Goal: Browse casually: Explore the website without a specific task or goal

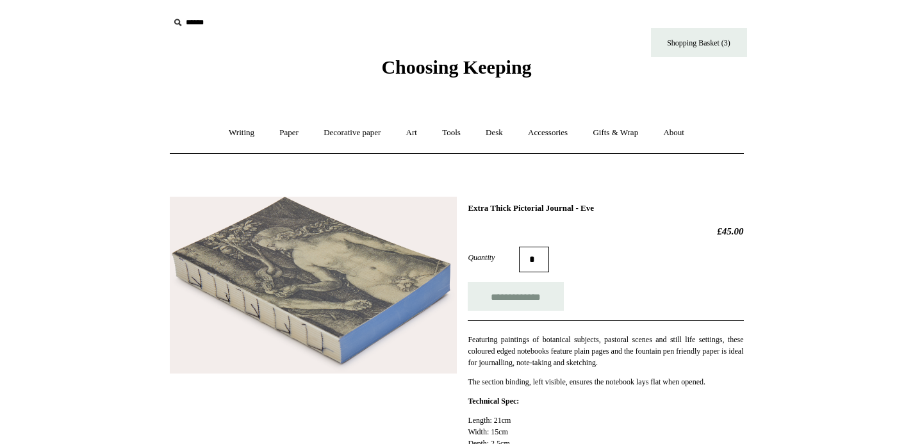
click at [372, 304] on img at bounding box center [313, 285] width 287 height 177
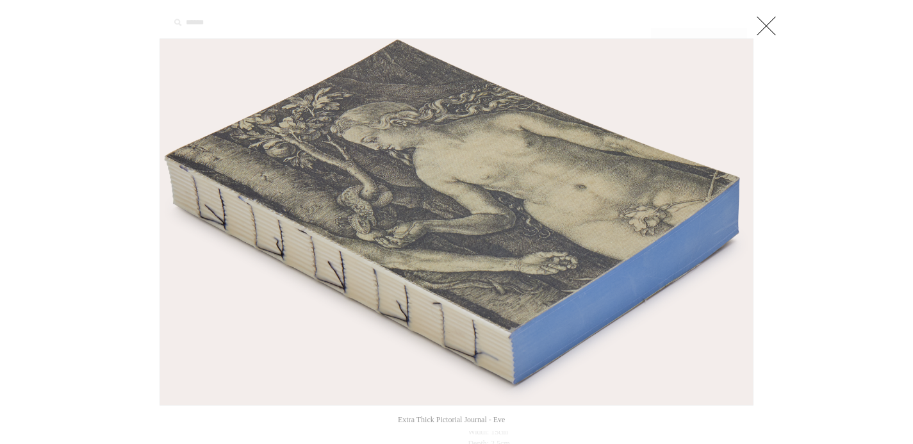
click at [773, 20] on link at bounding box center [766, 26] width 26 height 26
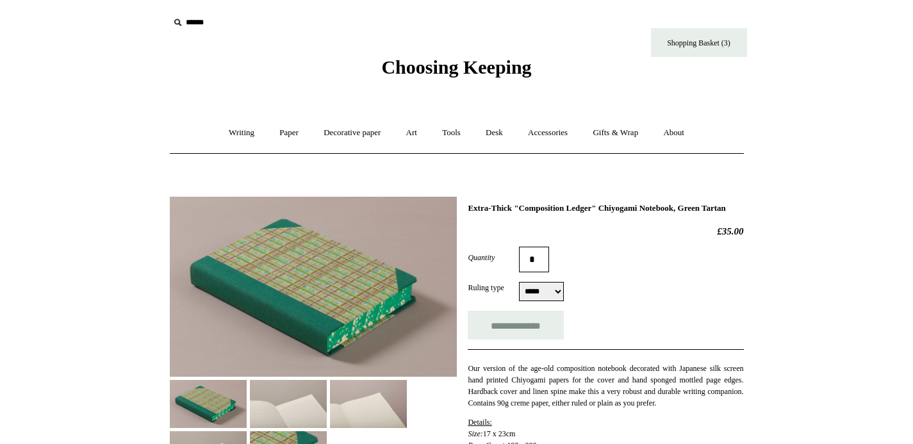
select select "*****"
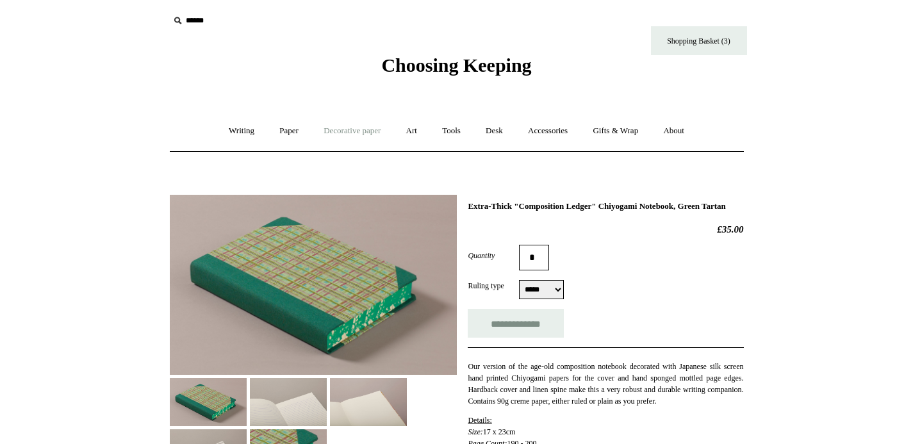
scroll to position [3, 0]
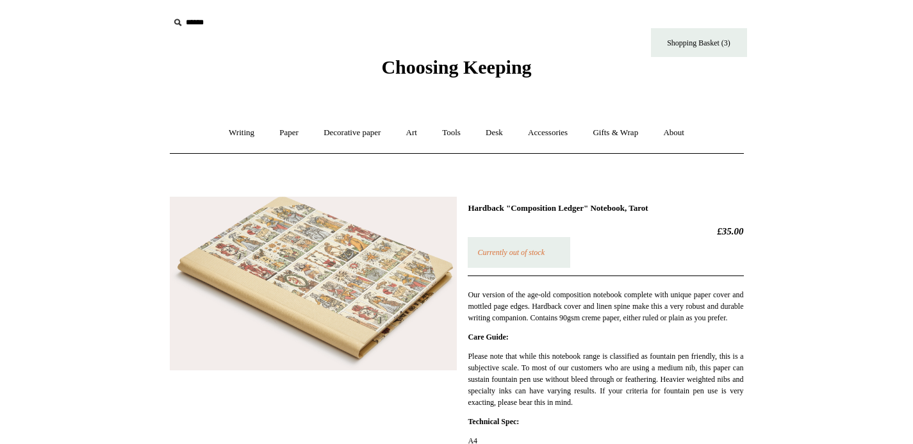
click at [378, 252] on img at bounding box center [313, 284] width 287 height 174
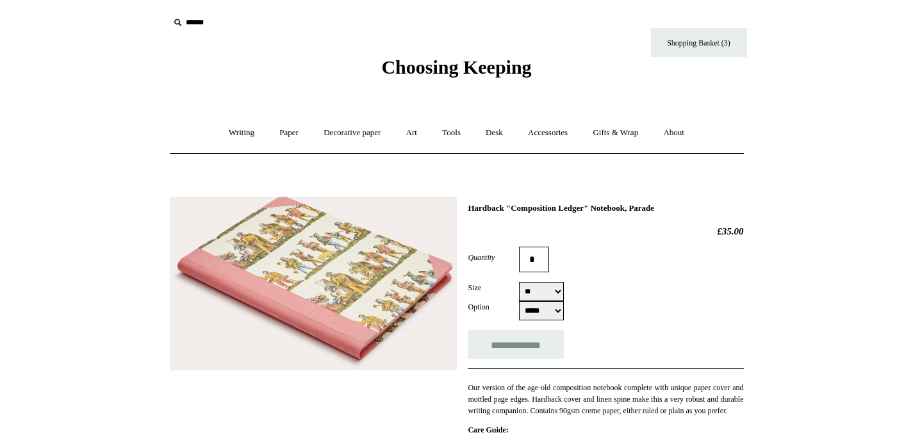
click at [326, 297] on img at bounding box center [313, 284] width 287 height 174
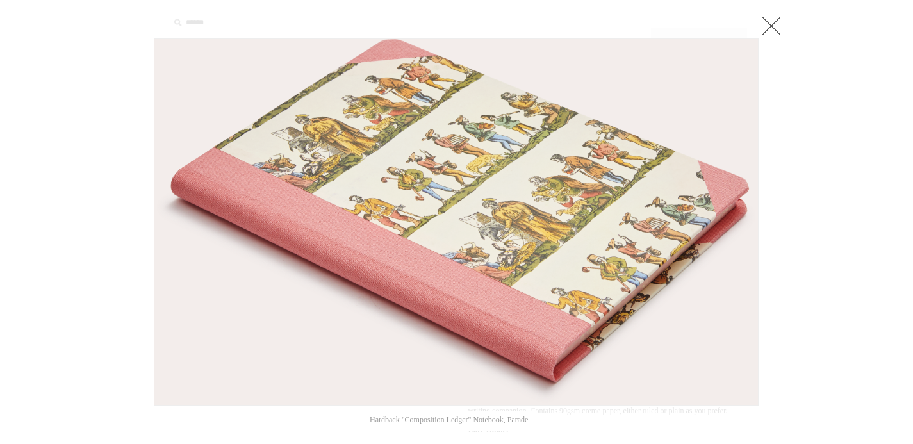
click at [757, 26] on div at bounding box center [456, 32] width 605 height 13
click at [766, 24] on link at bounding box center [772, 26] width 26 height 26
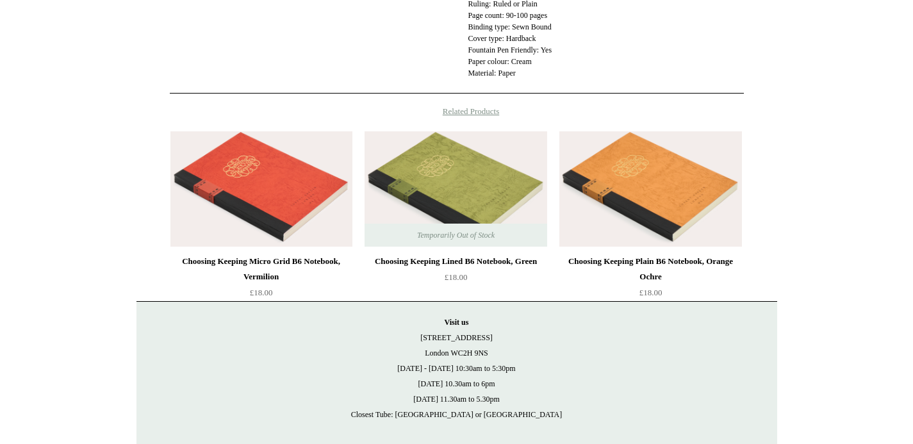
scroll to position [742, 0]
